Goal: Download file/media

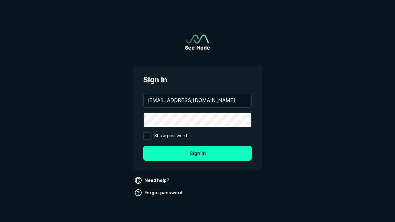
click at [198, 153] on button "Sign in" at bounding box center [197, 153] width 109 height 15
